Goal: Information Seeking & Learning: Learn about a topic

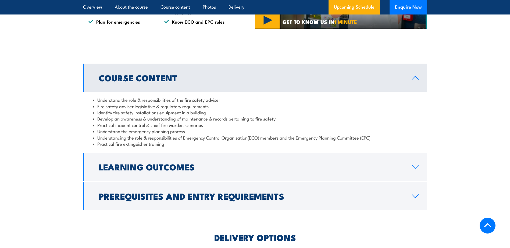
scroll to position [430, 0]
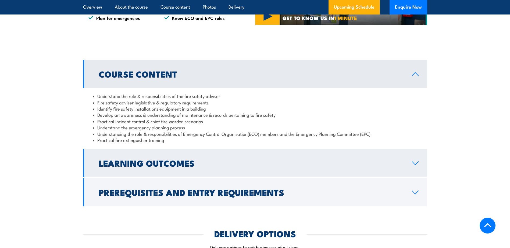
click at [415, 166] on icon at bounding box center [415, 163] width 7 height 4
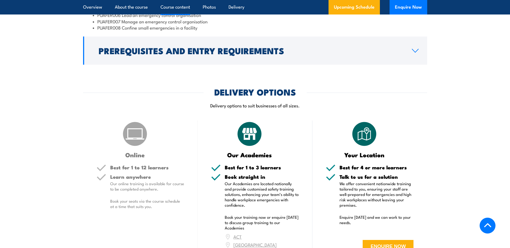
scroll to position [645, 0]
